Goal: Transaction & Acquisition: Purchase product/service

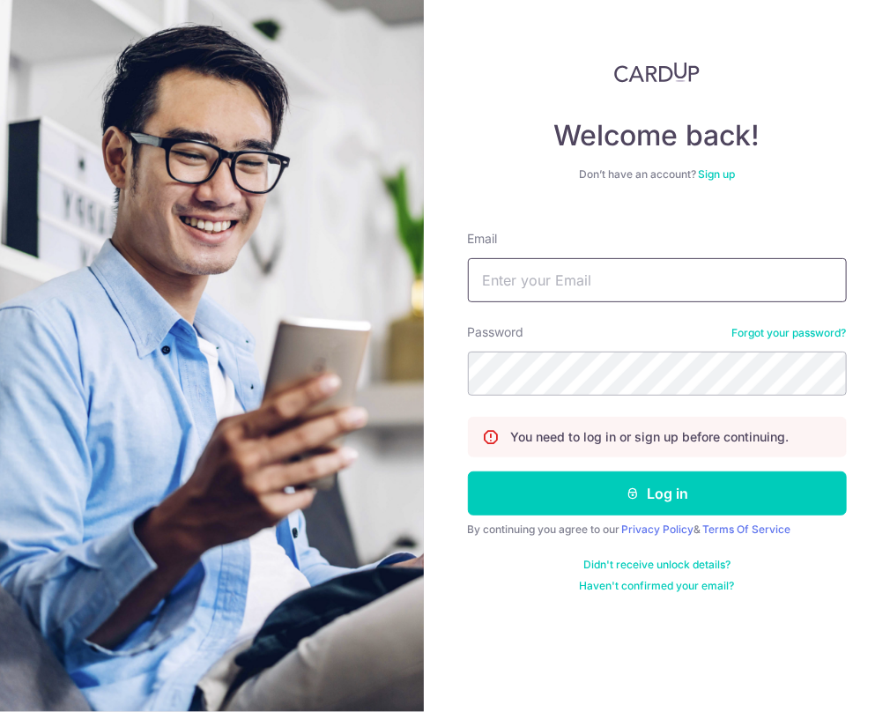
click at [511, 292] on input "Email" at bounding box center [657, 280] width 379 height 44
type input "jeffrie.tan@yahoo.com"
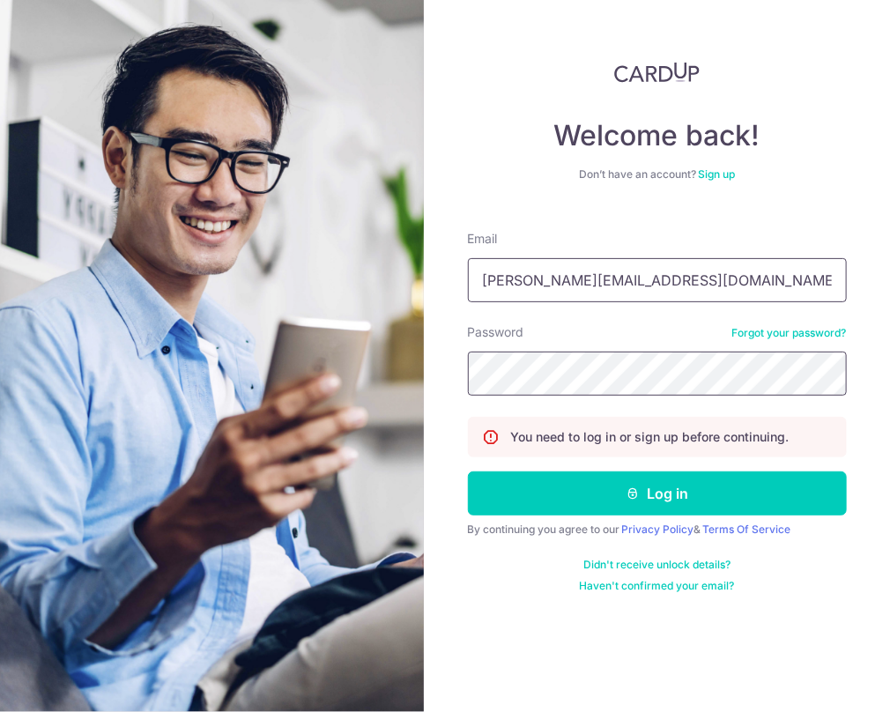
click at [468, 471] on button "Log in" at bounding box center [657, 493] width 379 height 44
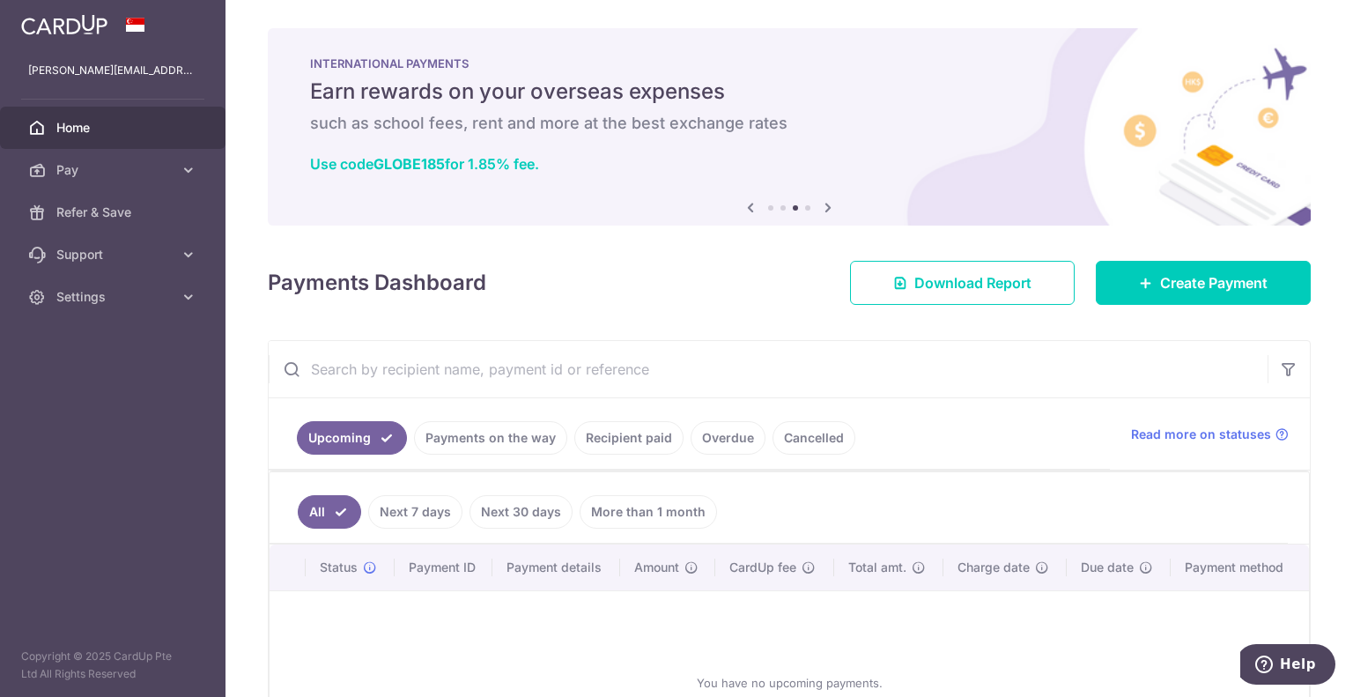
click at [631, 437] on link "Recipient paid" at bounding box center [628, 437] width 109 height 33
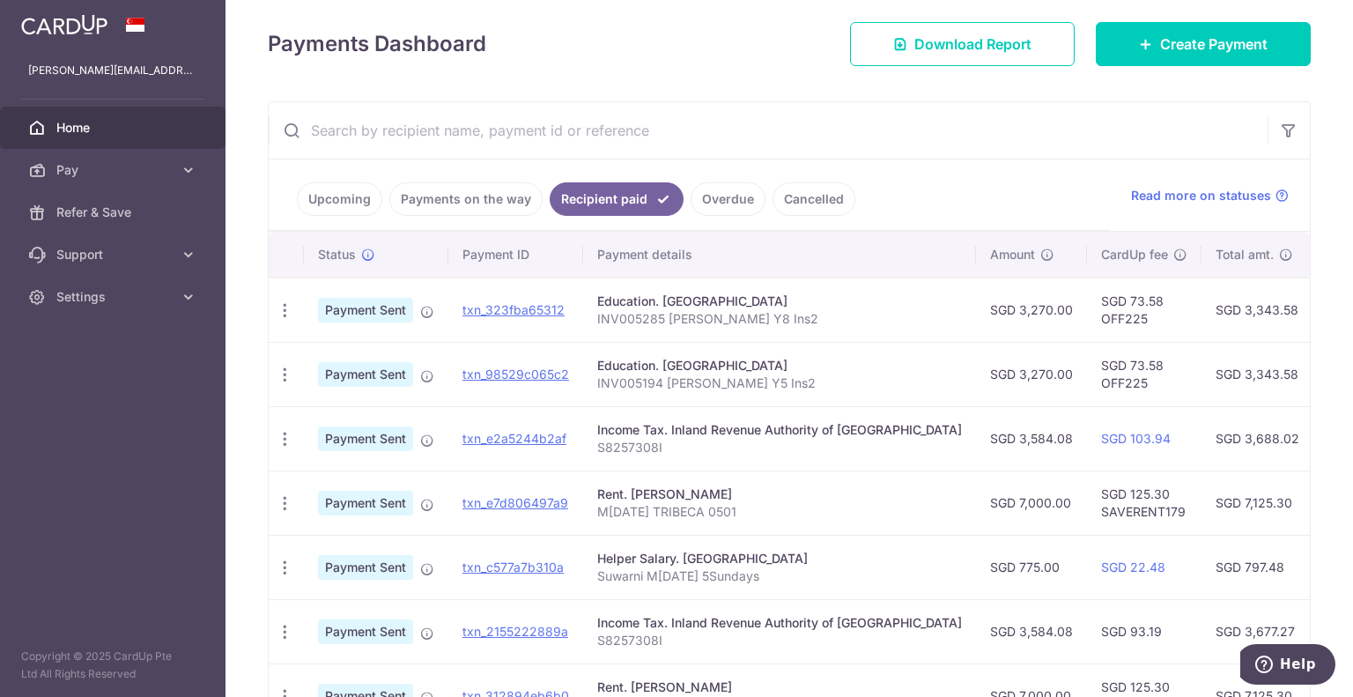
scroll to position [264, 0]
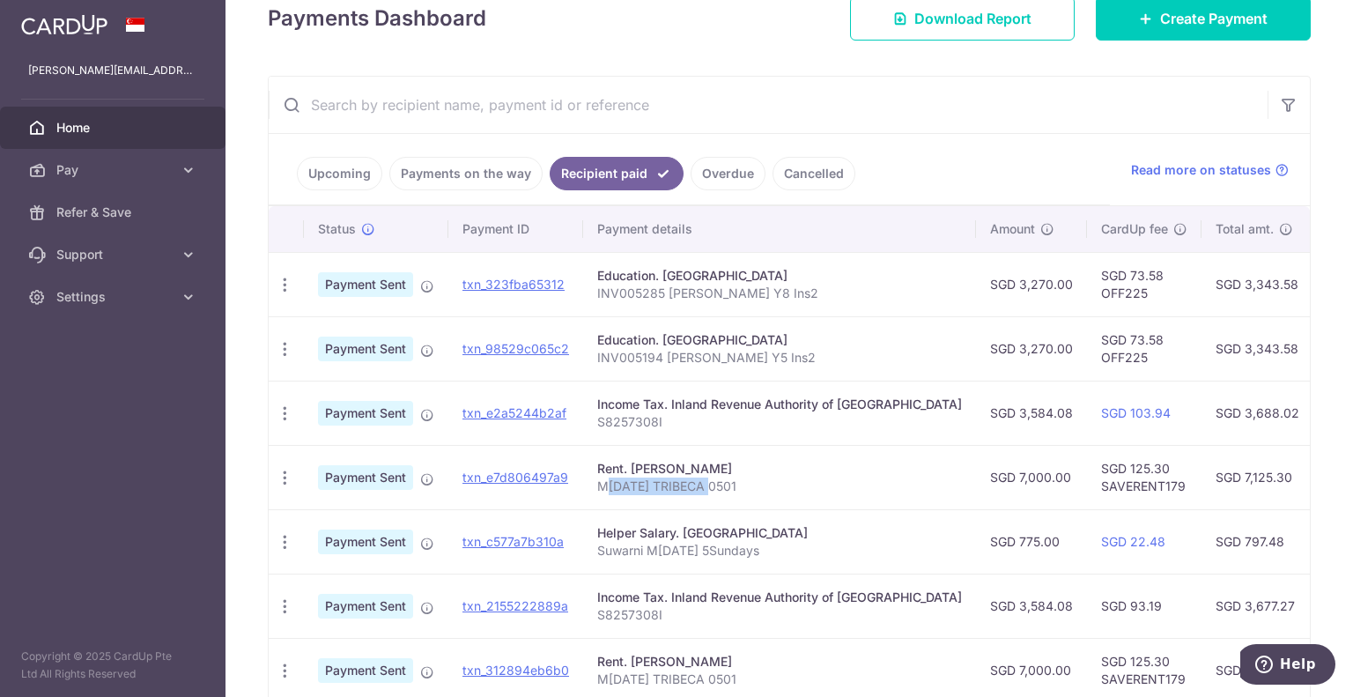
drag, startPoint x: 603, startPoint y: 482, endPoint x: 707, endPoint y: 487, distance: 105.0
click at [707, 487] on p "M[DATE] TRIBECA 0501" at bounding box center [779, 486] width 365 height 18
click at [758, 489] on p "M[DATE] TRIBECA 0501" at bounding box center [779, 486] width 365 height 18
drag, startPoint x: 764, startPoint y: 485, endPoint x: 594, endPoint y: 488, distance: 170.1
click at [594, 488] on td "Rent. Shane Anthony Mcpherson M19 SEP2025 TRIBECA 0501" at bounding box center [779, 477] width 393 height 64
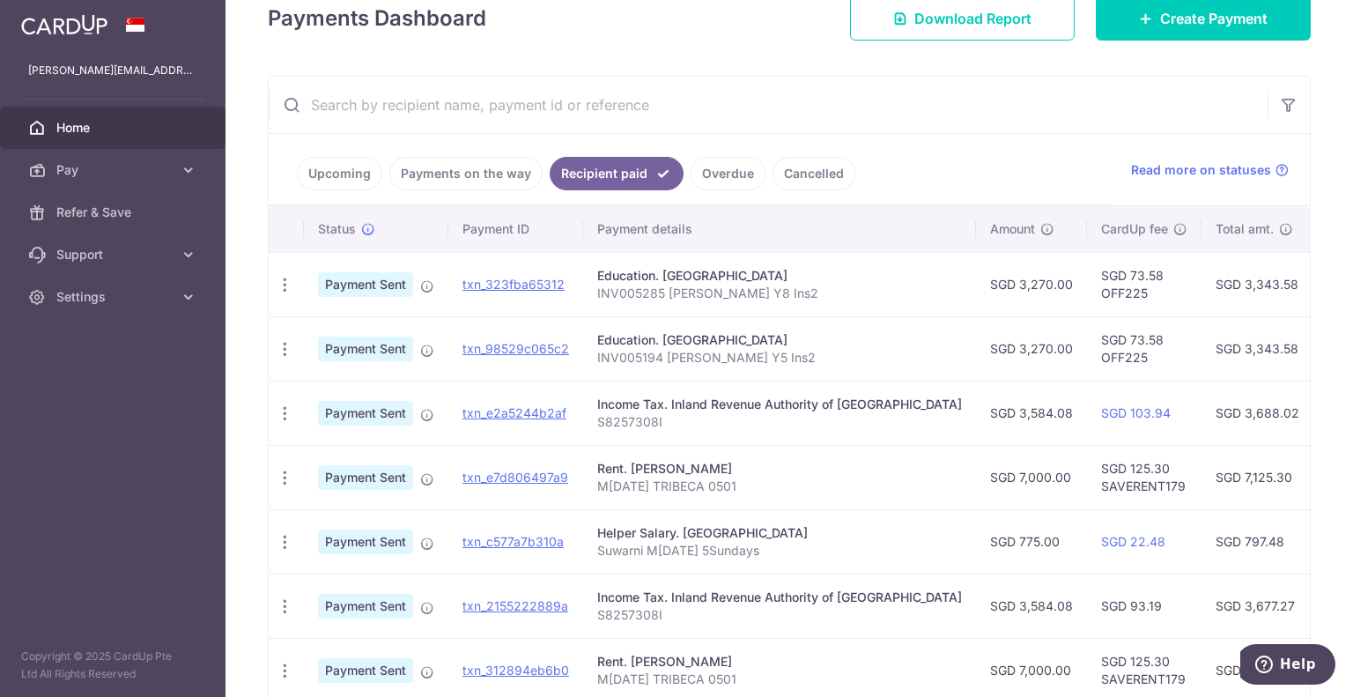
copy p "M[DATE] TRIBECA 0501"
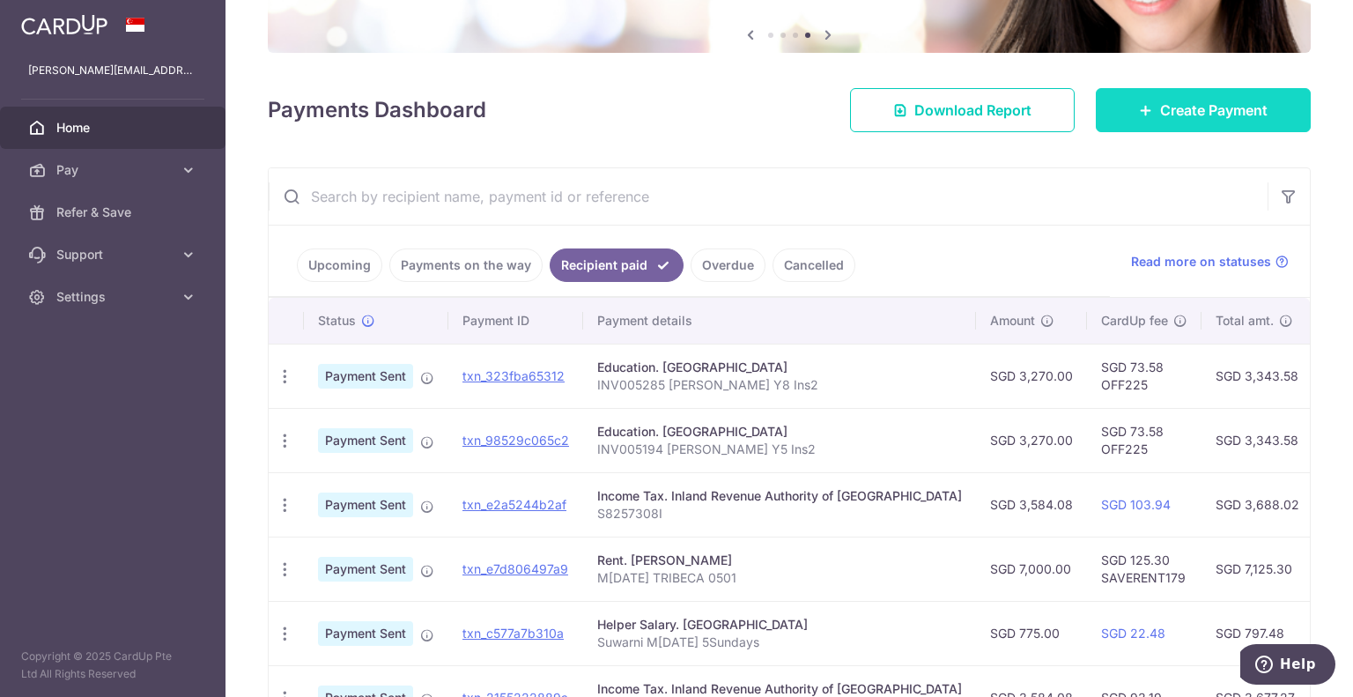
scroll to position [0, 0]
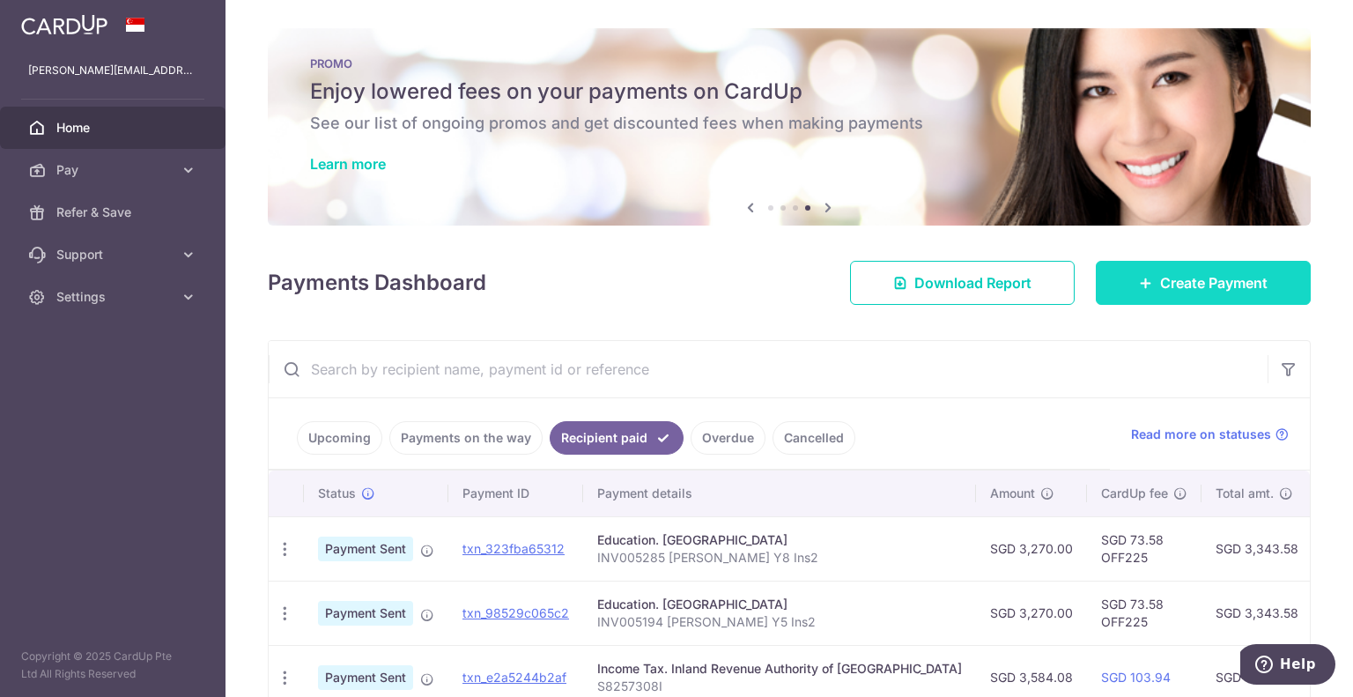
click at [889, 273] on span "Create Payment" at bounding box center [1213, 282] width 107 height 21
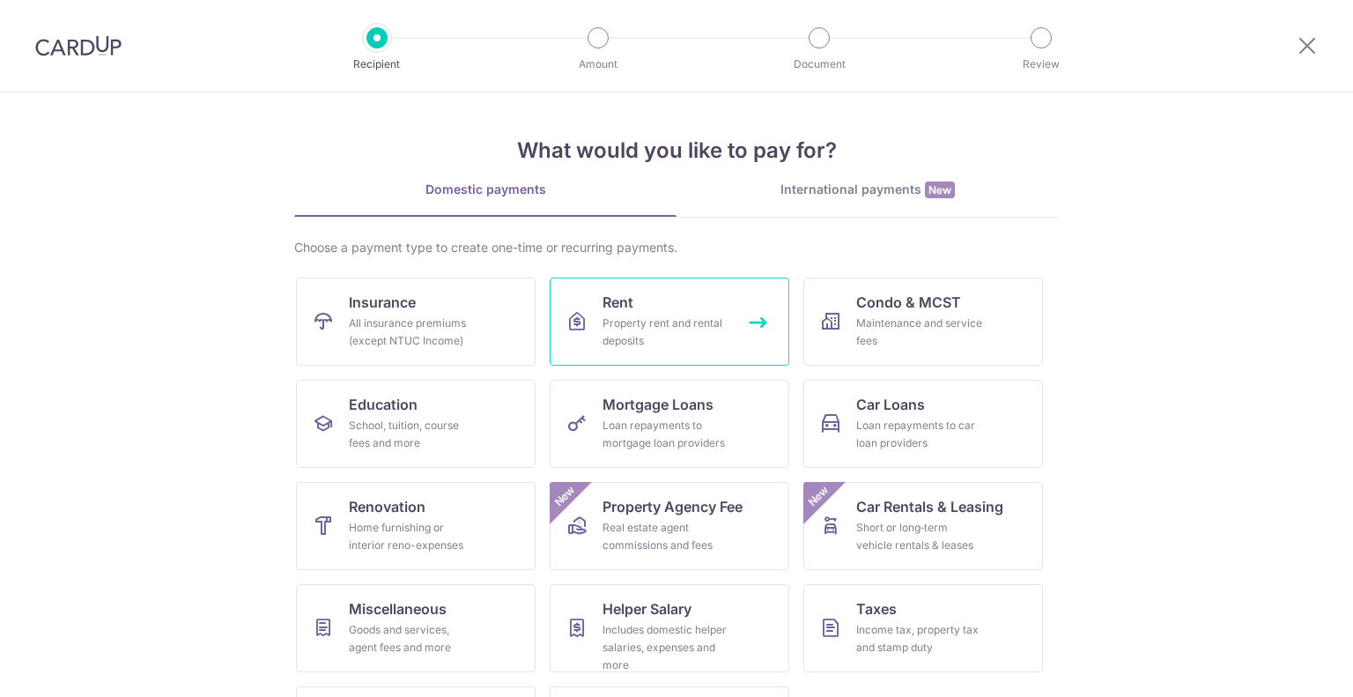
click at [633, 313] on link "Rent Property rent and rental deposits" at bounding box center [670, 322] width 240 height 88
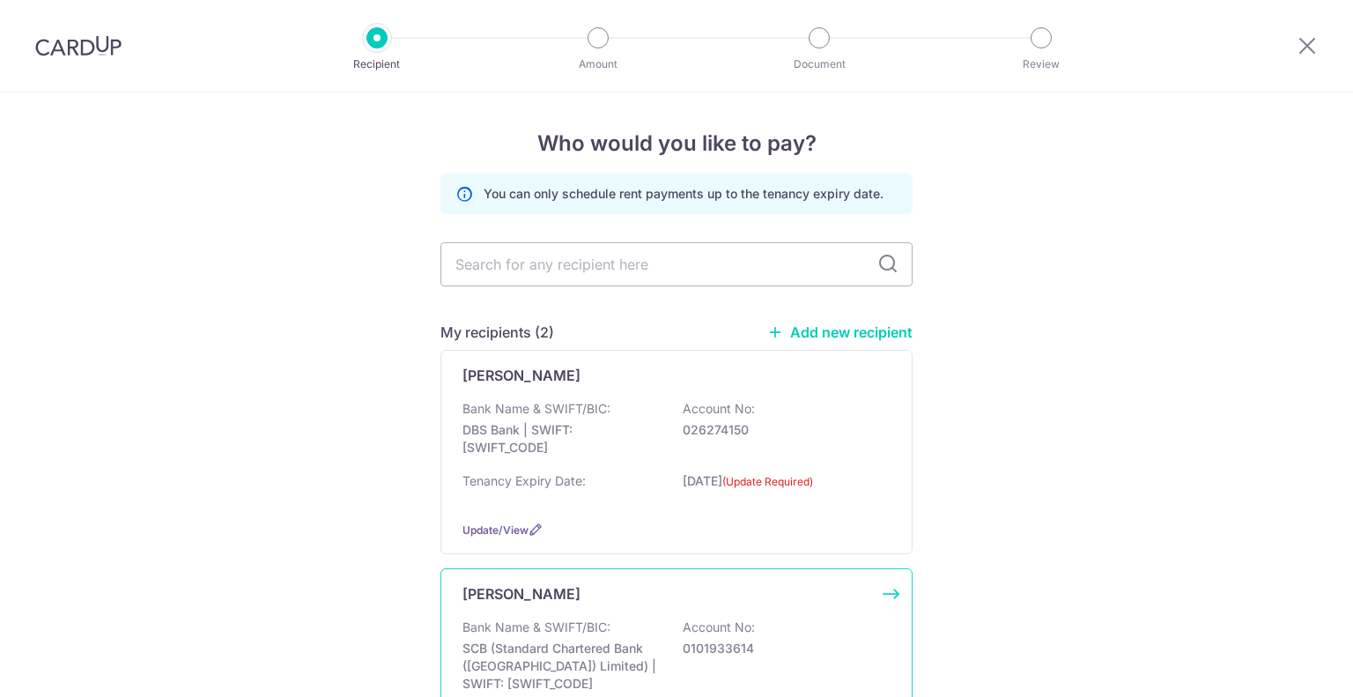
click at [575, 595] on p "Shane Anthony Mcpherson" at bounding box center [522, 593] width 118 height 21
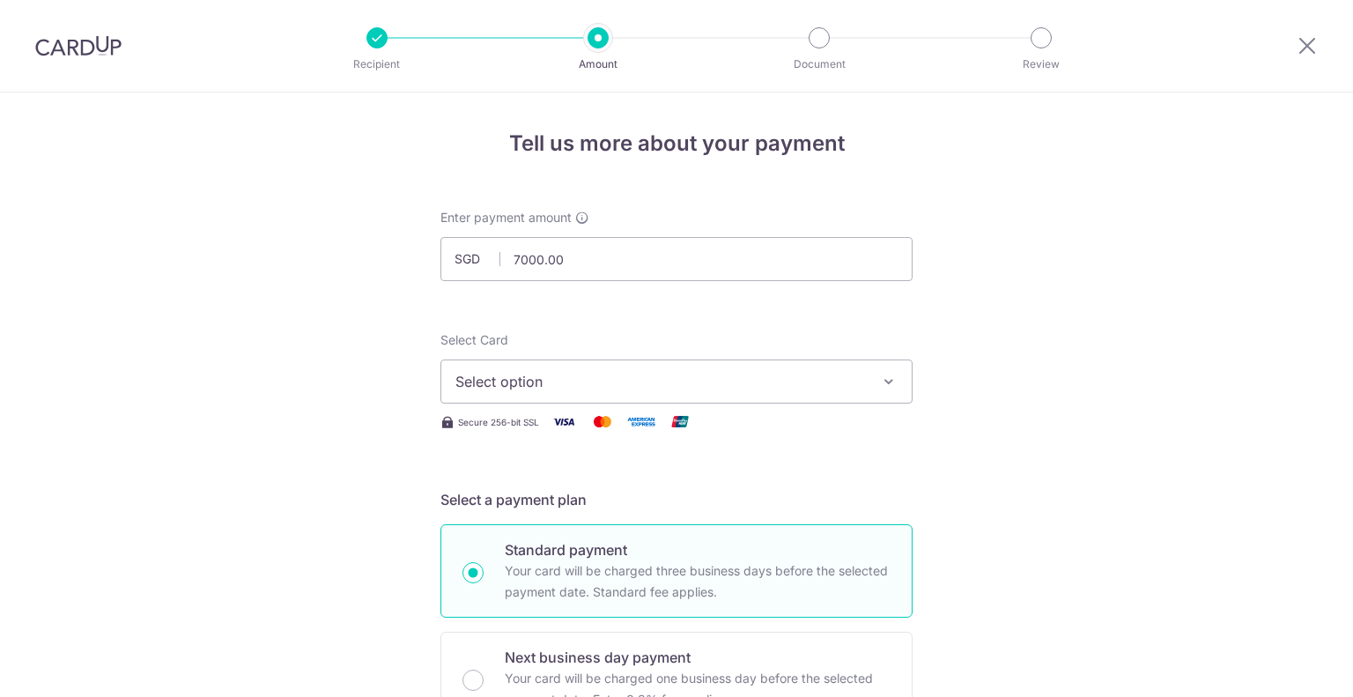
type input "7,000.00"
click at [567, 381] on span "Select option" at bounding box center [660, 381] width 411 height 21
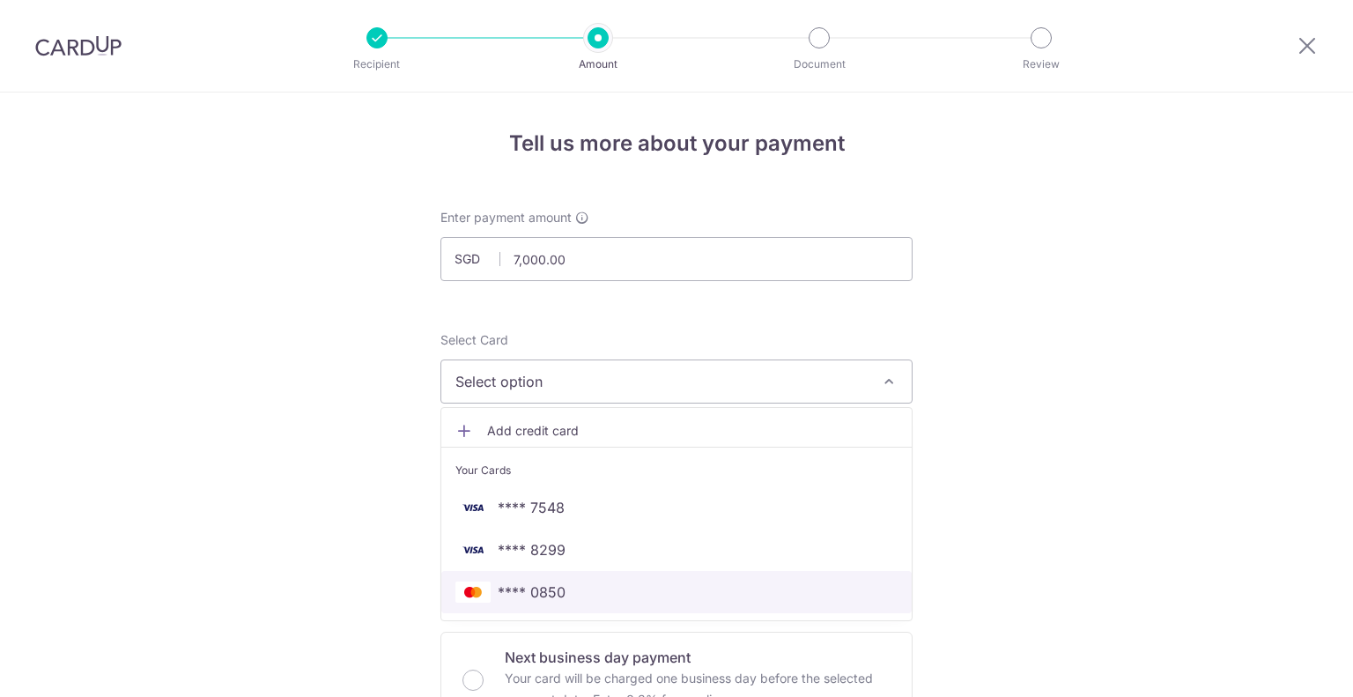
click at [515, 589] on span "**** 0850" at bounding box center [532, 591] width 68 height 21
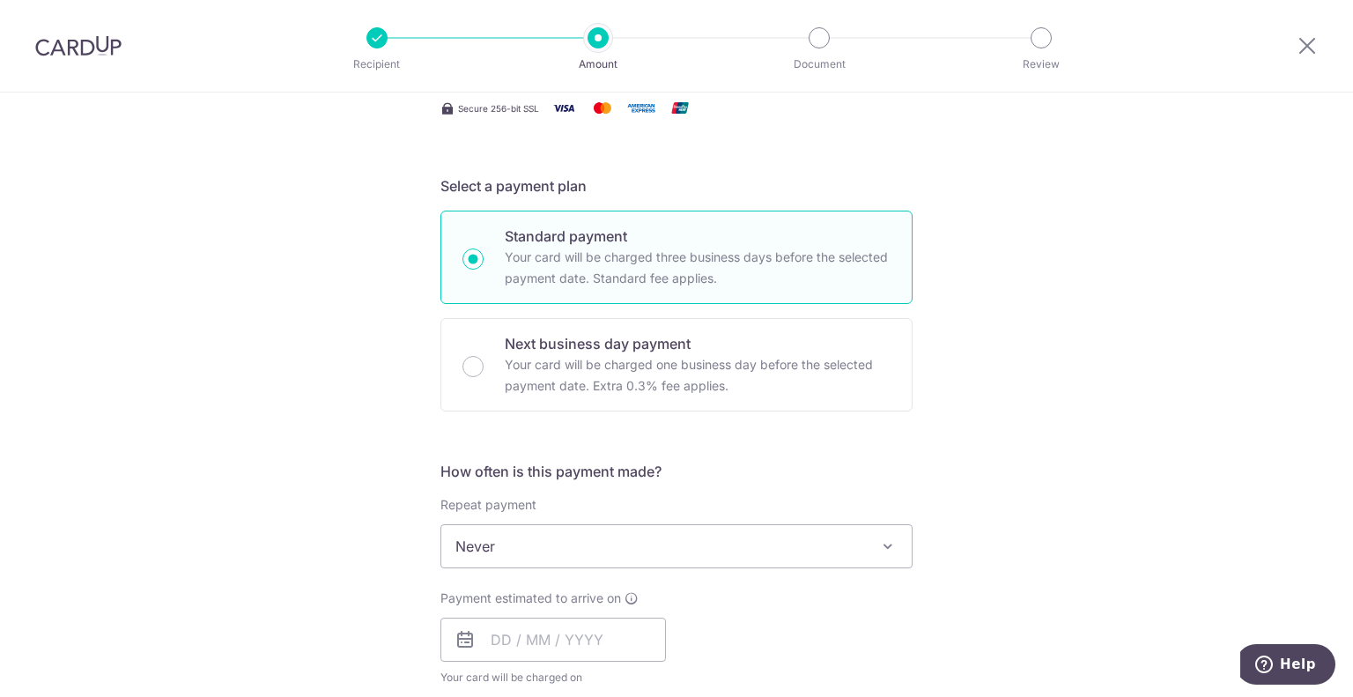
scroll to position [352, 0]
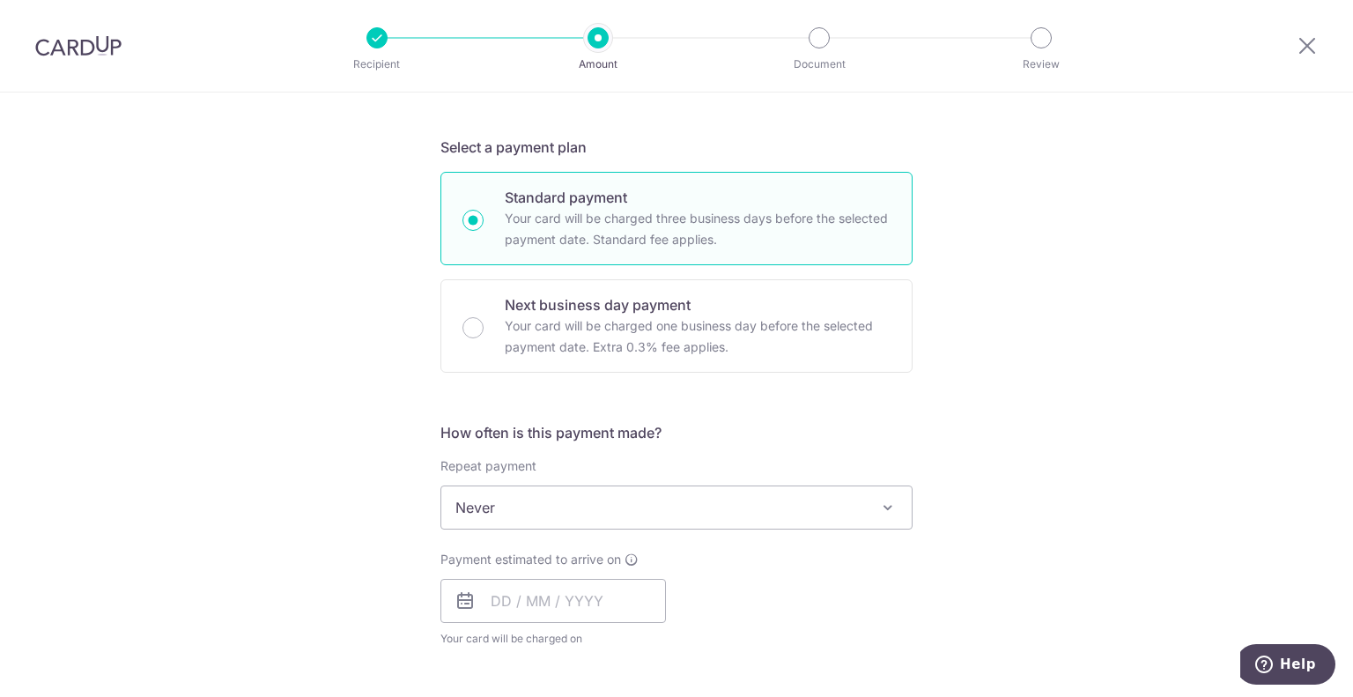
click at [514, 514] on span "Never" at bounding box center [676, 507] width 470 height 42
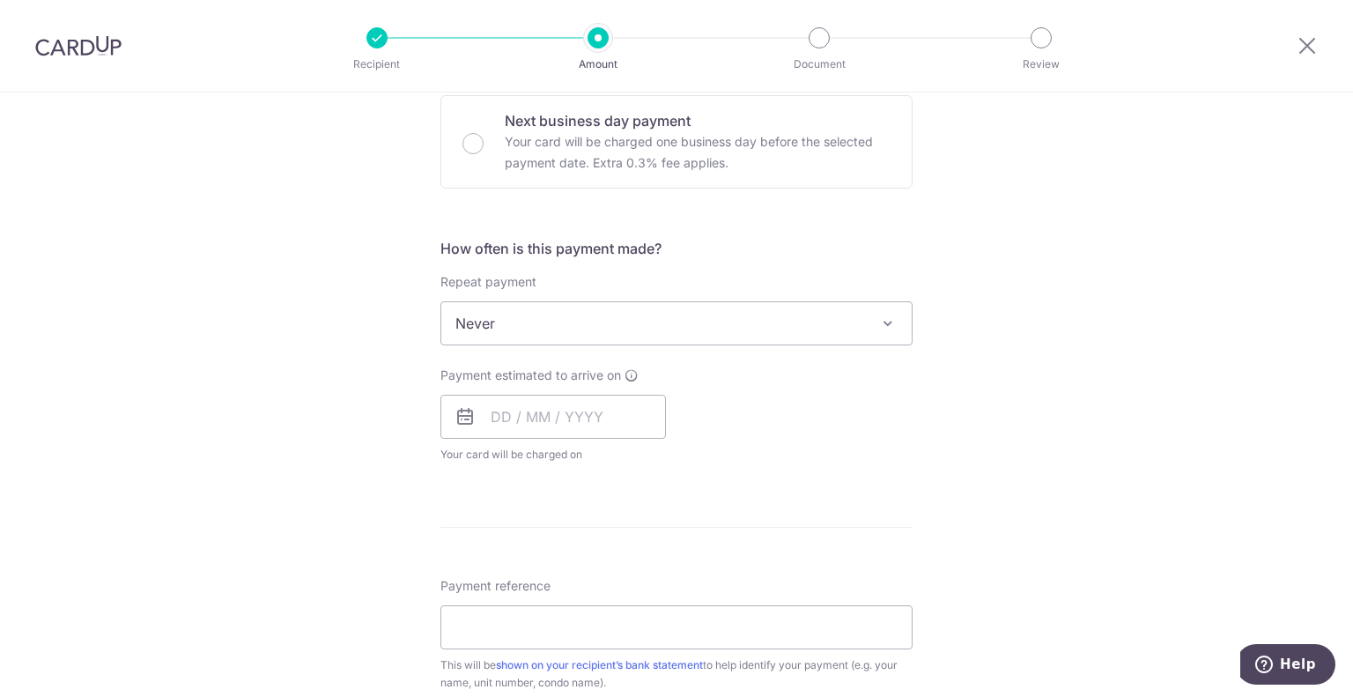
scroll to position [617, 0]
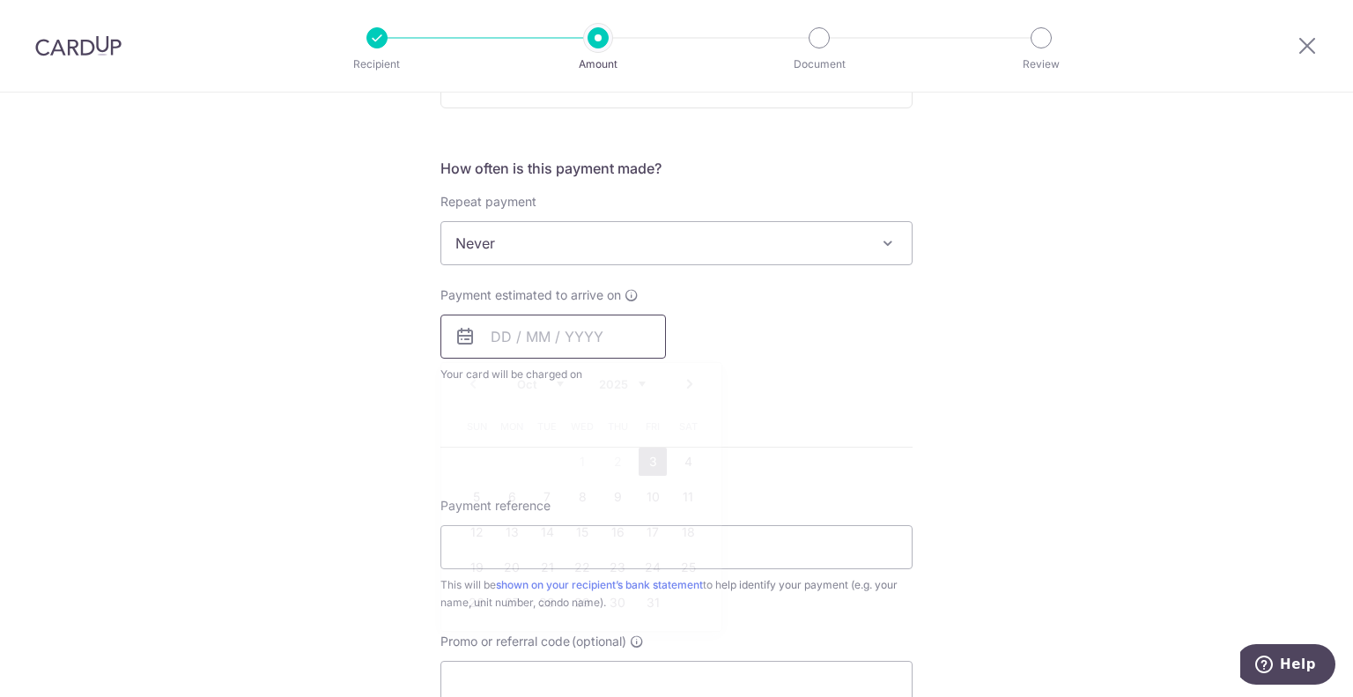
click at [533, 334] on input "text" at bounding box center [553, 337] width 226 height 44
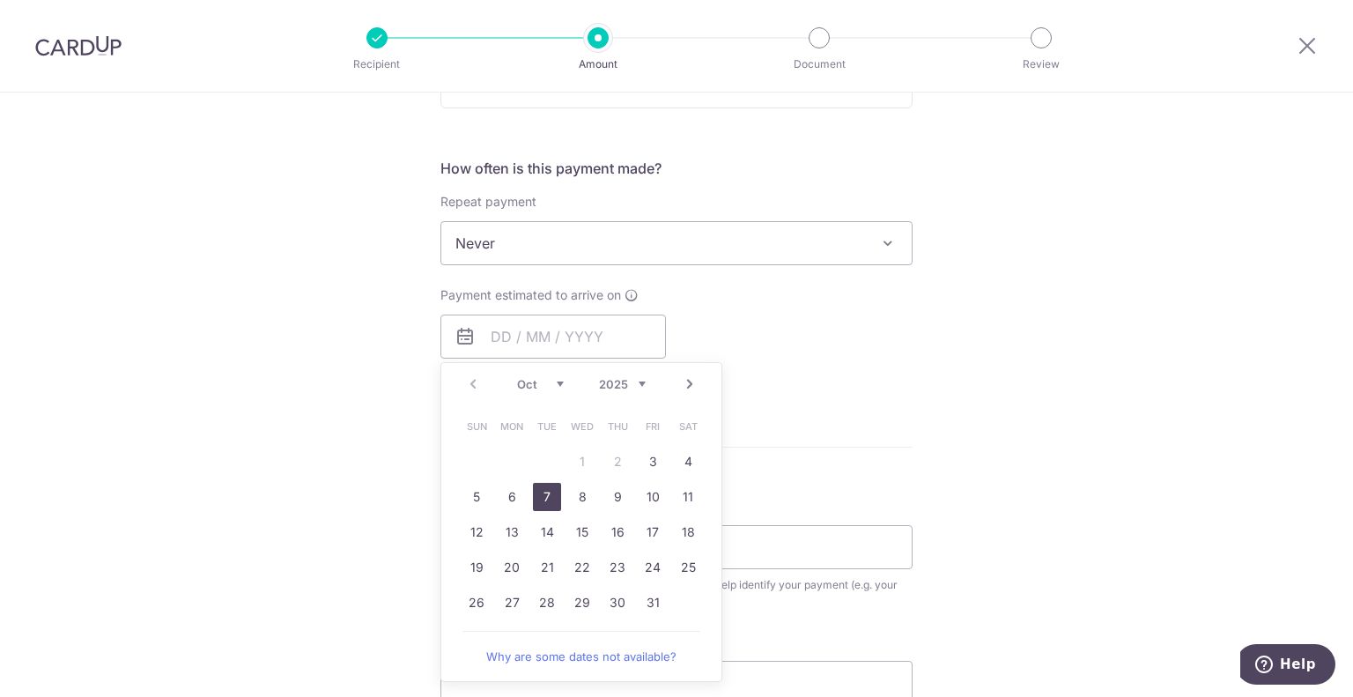
click at [544, 498] on link "7" at bounding box center [547, 497] width 28 height 28
type input "[DATE]"
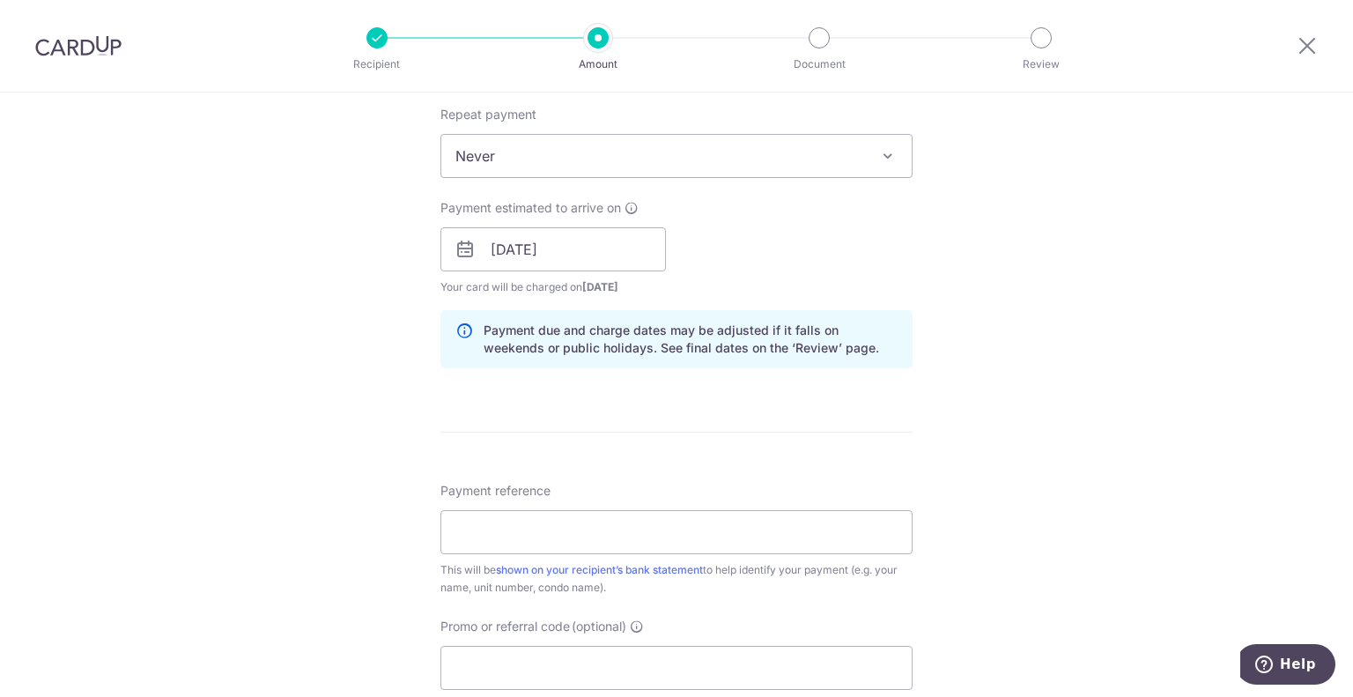
scroll to position [705, 0]
click at [477, 540] on input "Payment reference" at bounding box center [676, 531] width 472 height 44
paste input "M19 SEP2025 TRIBECA 0501"
drag, startPoint x: 508, startPoint y: 529, endPoint x: 462, endPoint y: 528, distance: 46.7
click at [462, 528] on input "M19 SEP2025 TRIBECA 0501" at bounding box center [676, 531] width 472 height 44
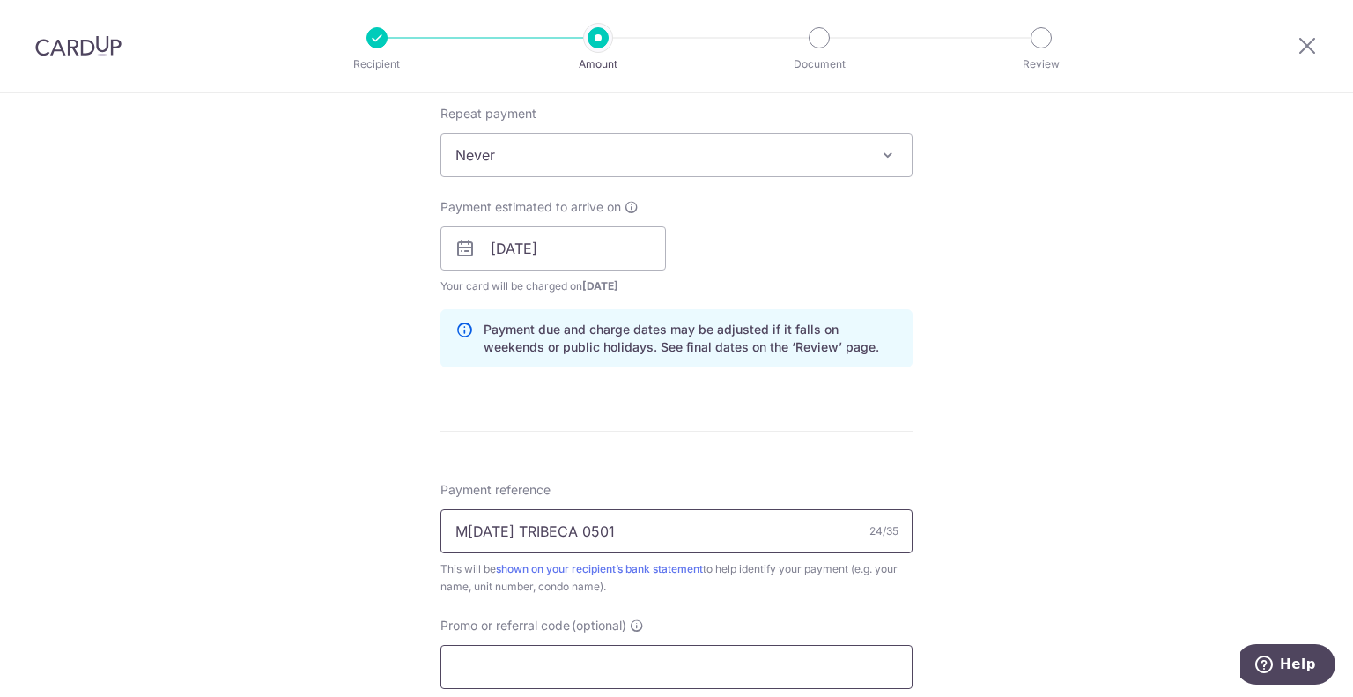
type input "M20 OCT2025 TRIBECA 0501"
click at [555, 658] on input "Promo or referral code (optional)" at bounding box center [676, 667] width 472 height 44
type input "saverent179"
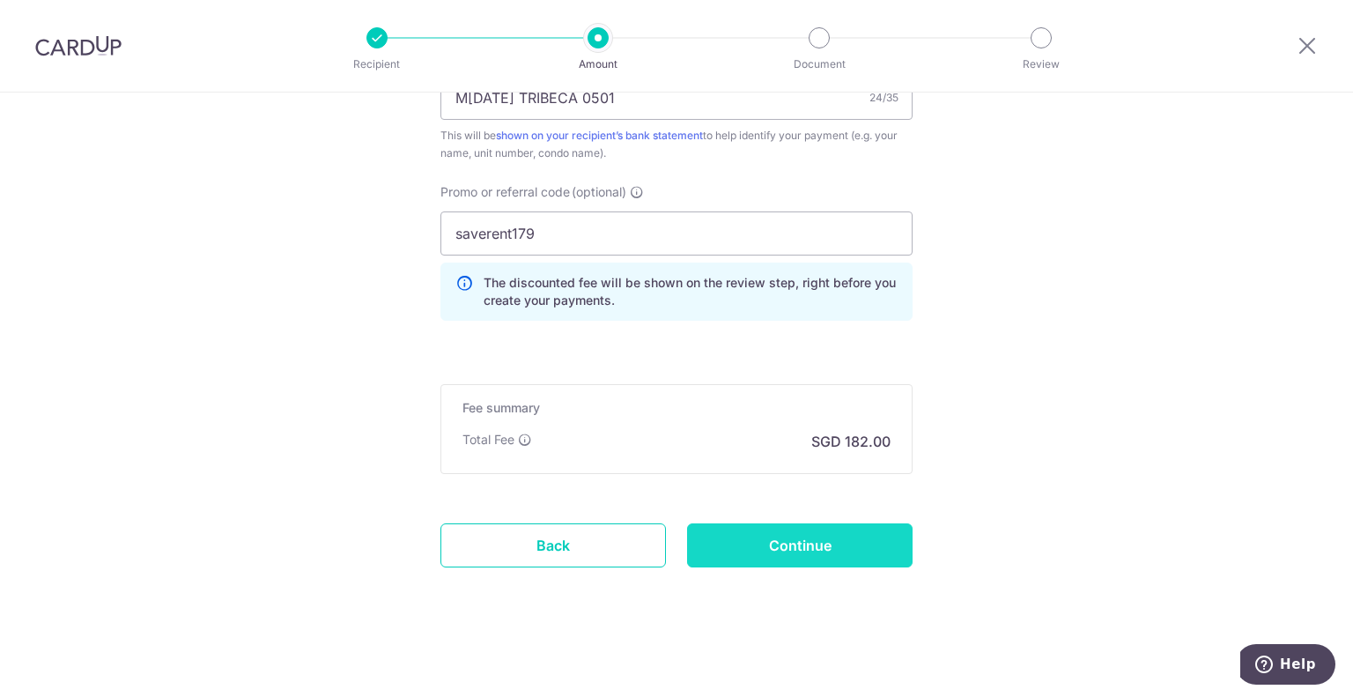
click at [799, 538] on input "Continue" at bounding box center [800, 545] width 226 height 44
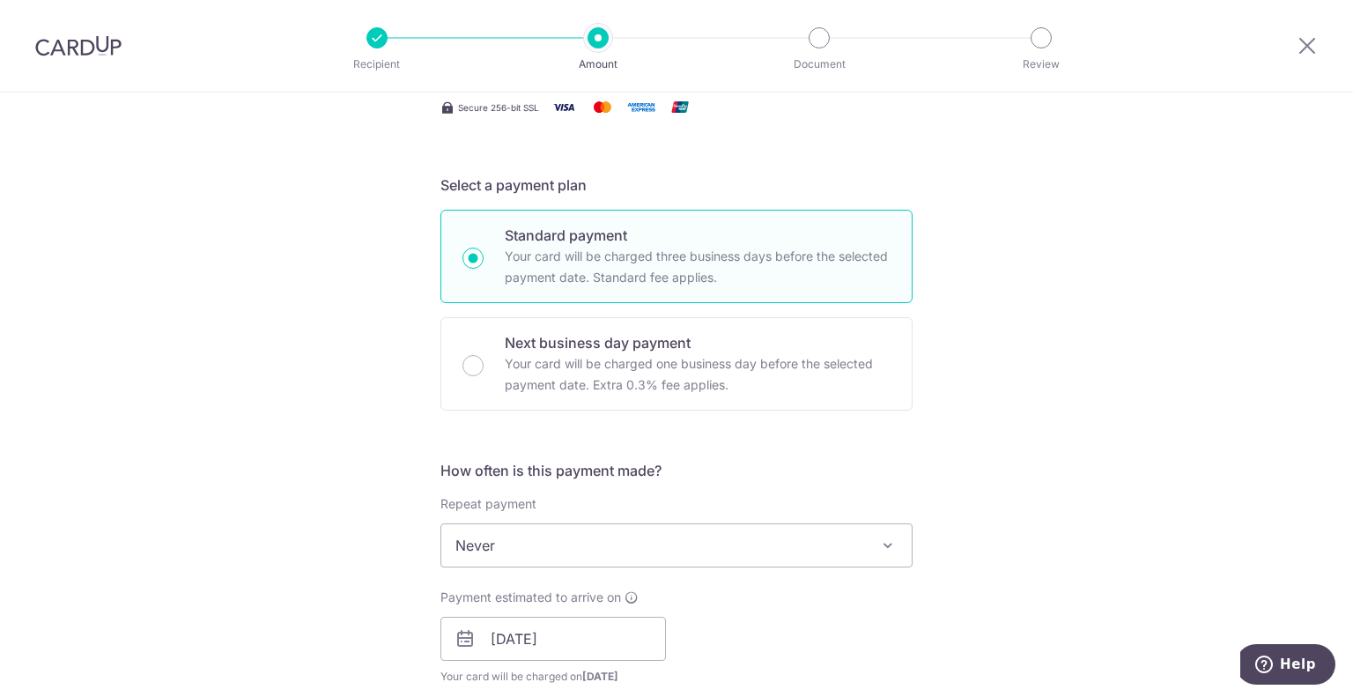
scroll to position [257, 0]
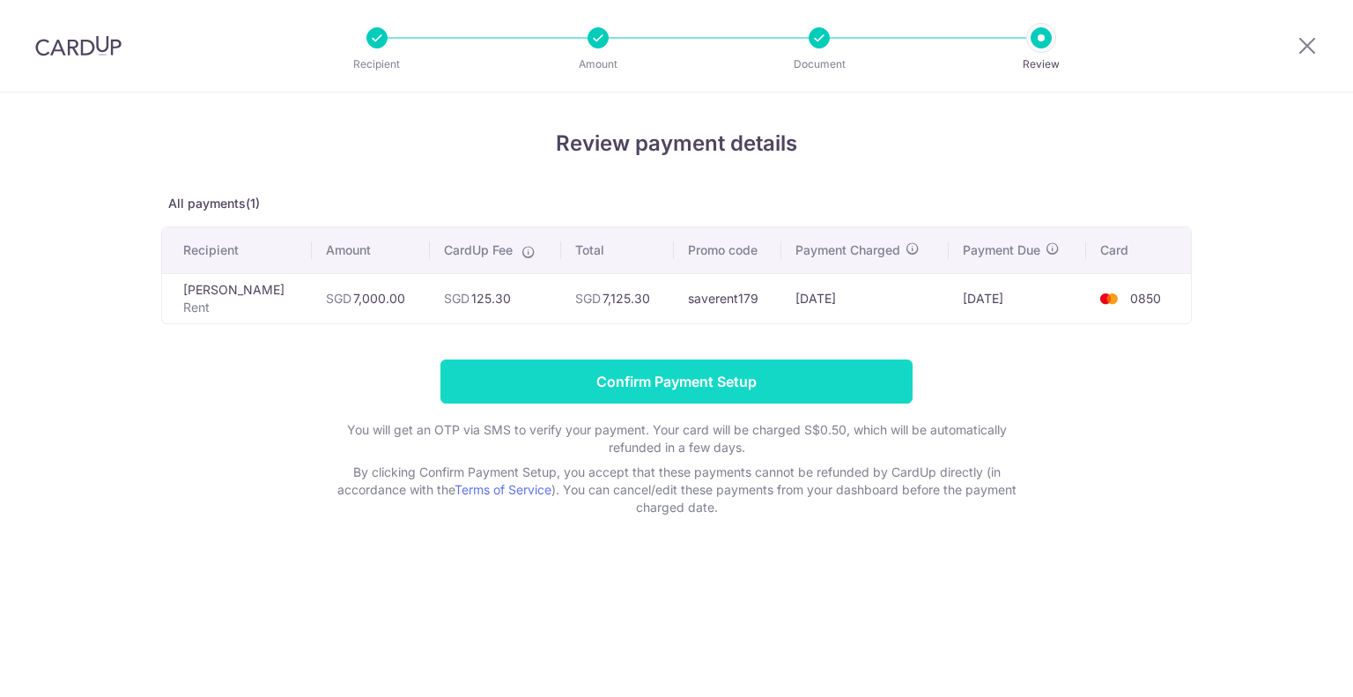
click at [722, 379] on input "Confirm Payment Setup" at bounding box center [676, 381] width 472 height 44
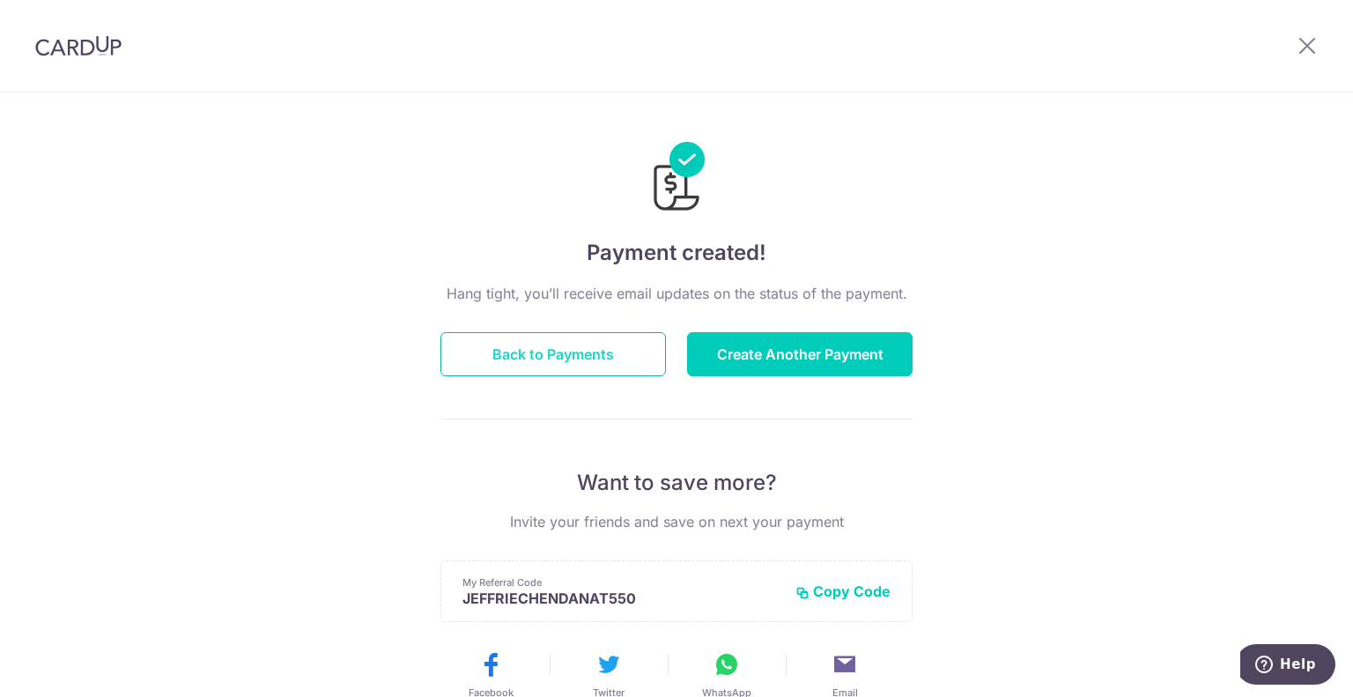
click at [578, 352] on button "Back to Payments" at bounding box center [553, 354] width 226 height 44
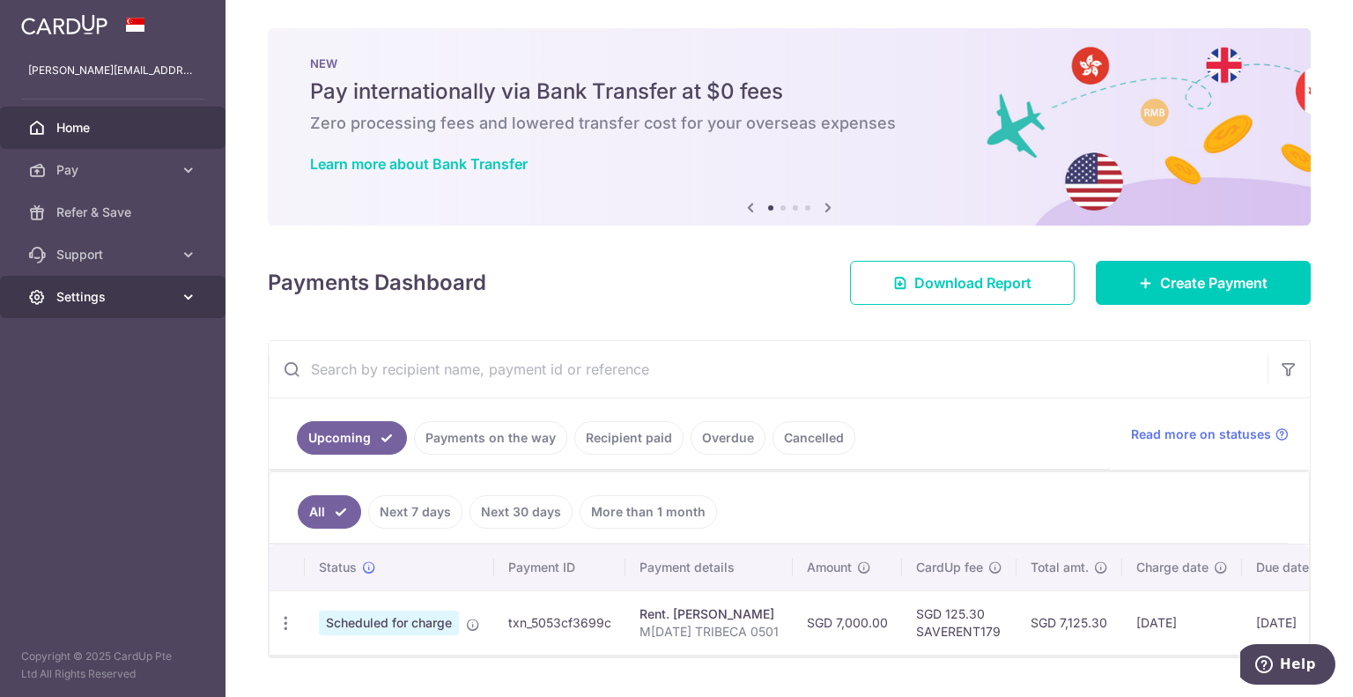
click at [113, 290] on span "Settings" at bounding box center [114, 297] width 116 height 18
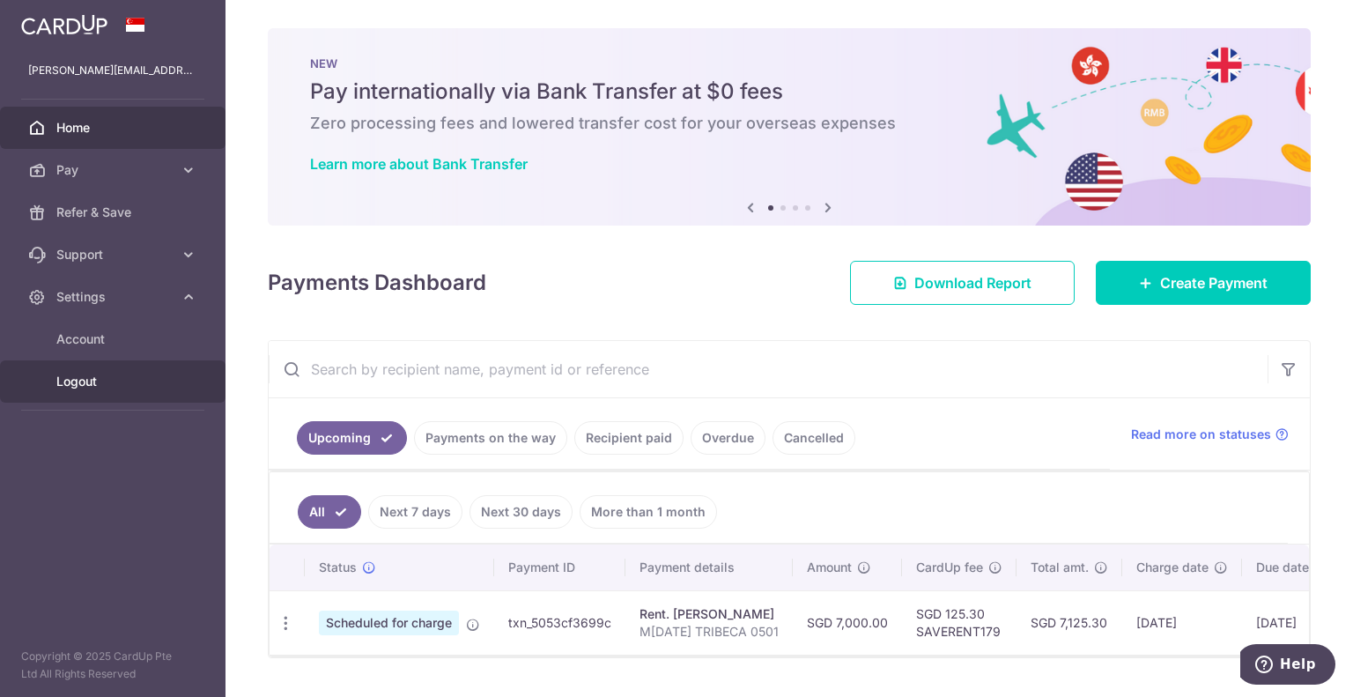
click at [93, 389] on span "Logout" at bounding box center [114, 382] width 116 height 18
